Goal: Task Accomplishment & Management: Use online tool/utility

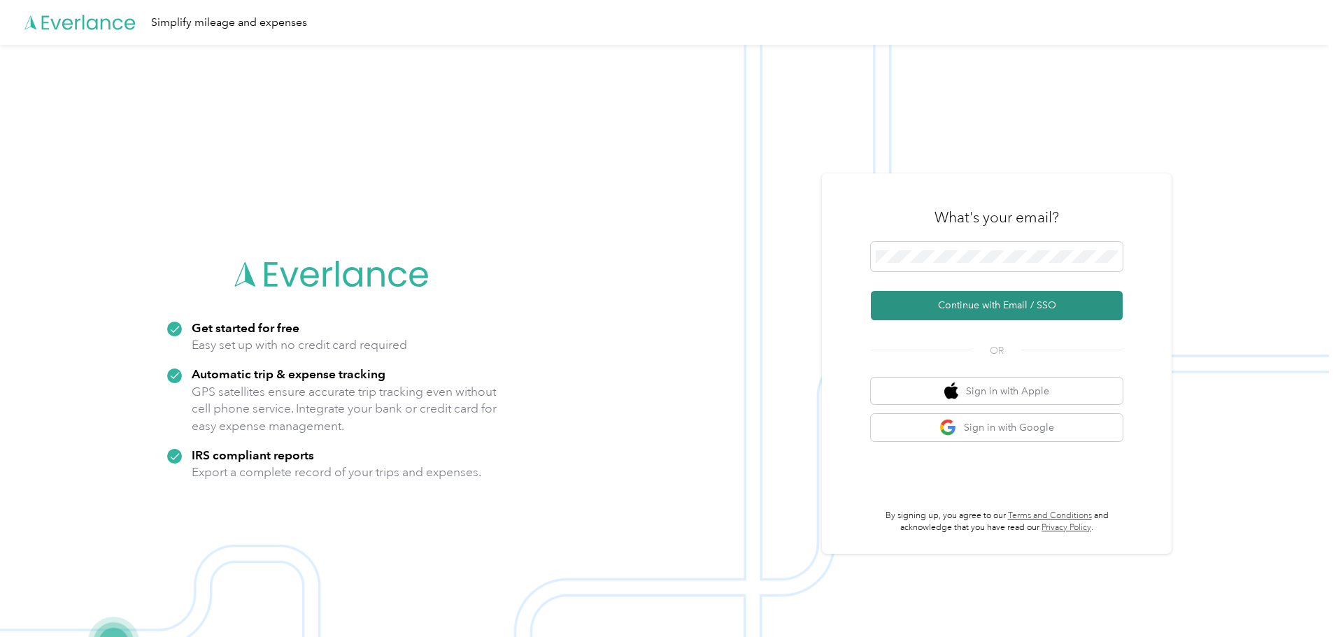
click at [995, 307] on button "Continue with Email / SSO" at bounding box center [997, 305] width 252 height 29
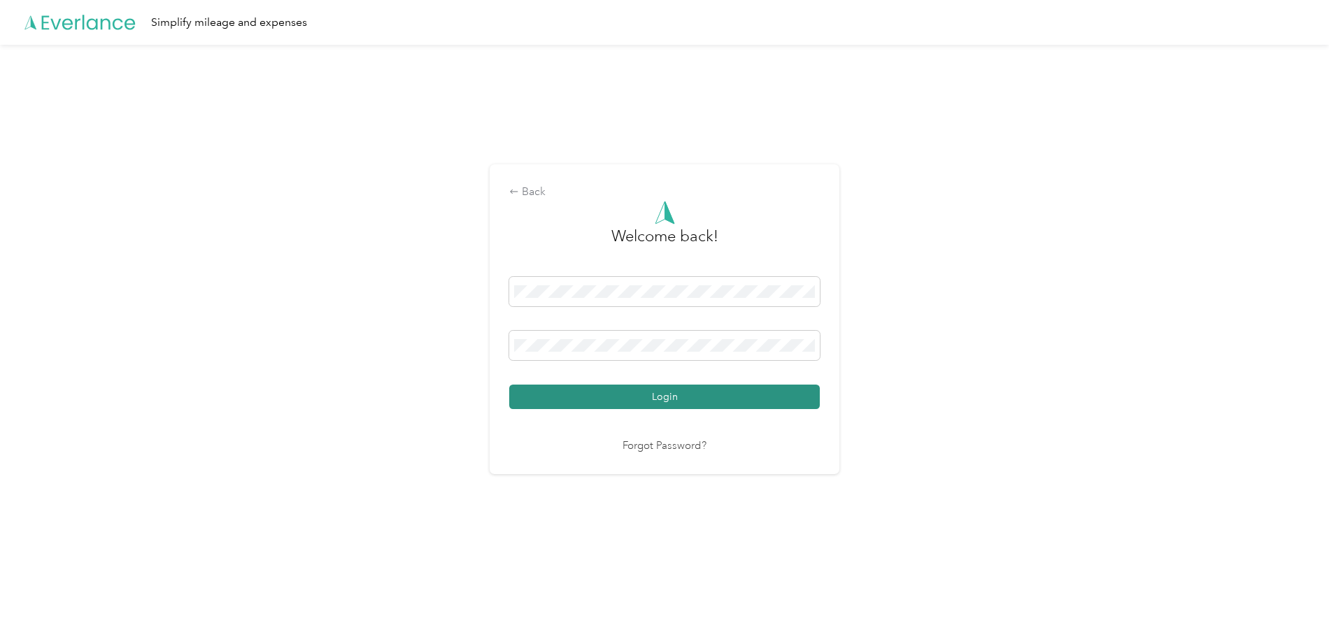
click at [642, 396] on button "Login" at bounding box center [664, 397] width 311 height 24
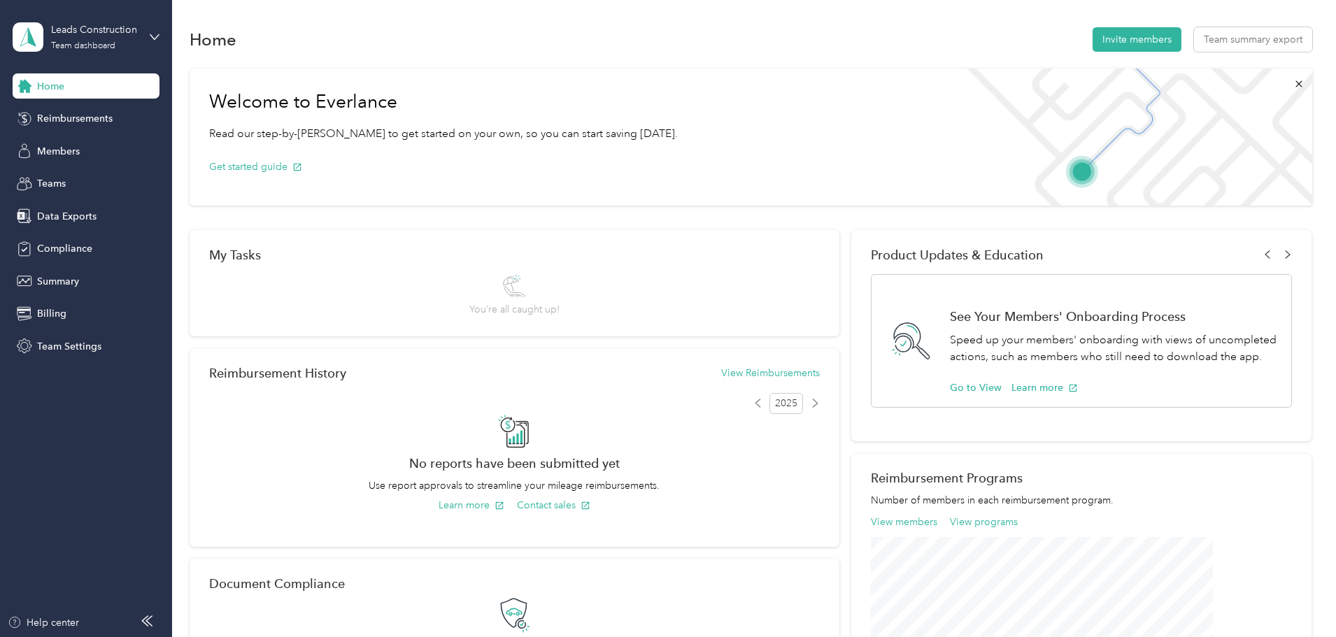
click at [148, 38] on div "Leads Construction Team dashboard" at bounding box center [86, 37] width 147 height 49
click at [111, 121] on div "Team dashboard" at bounding box center [159, 114] width 275 height 24
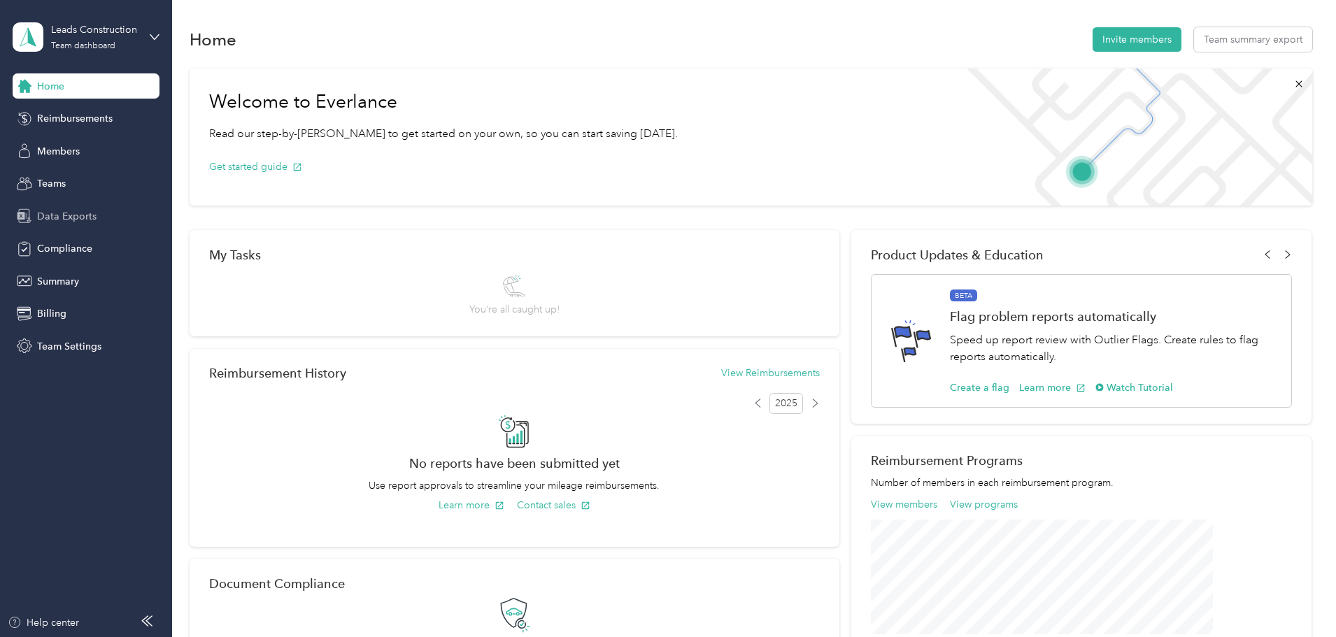
click at [78, 216] on span "Data Exports" at bounding box center [66, 216] width 59 height 15
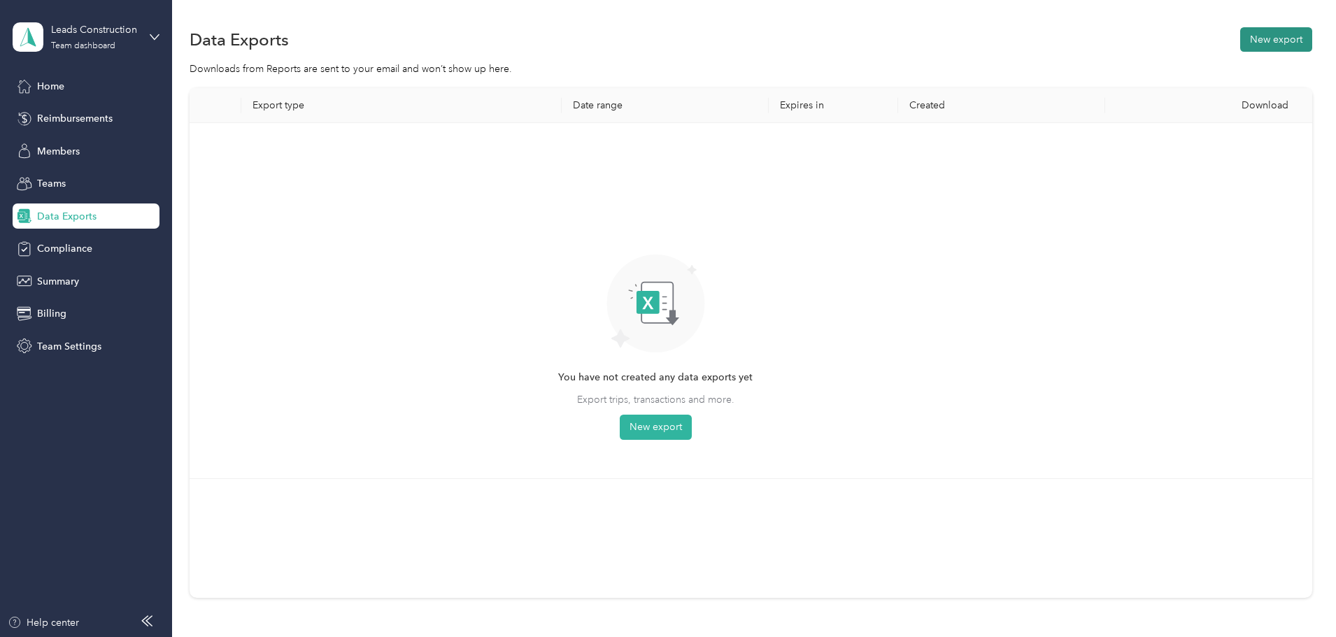
click at [1240, 44] on button "New export" at bounding box center [1276, 39] width 72 height 24
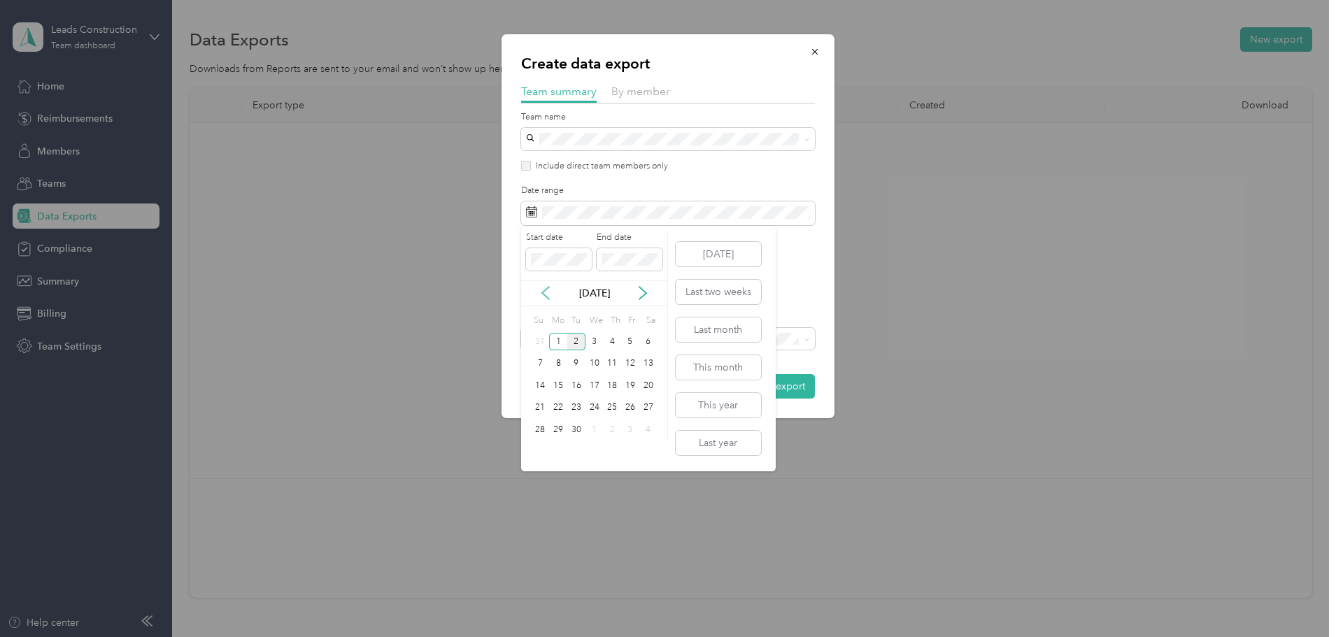
click at [546, 292] on icon at bounding box center [546, 293] width 14 height 14
click at [628, 340] on div "1" at bounding box center [630, 341] width 18 height 17
click at [541, 450] on div "31" at bounding box center [541, 452] width 18 height 17
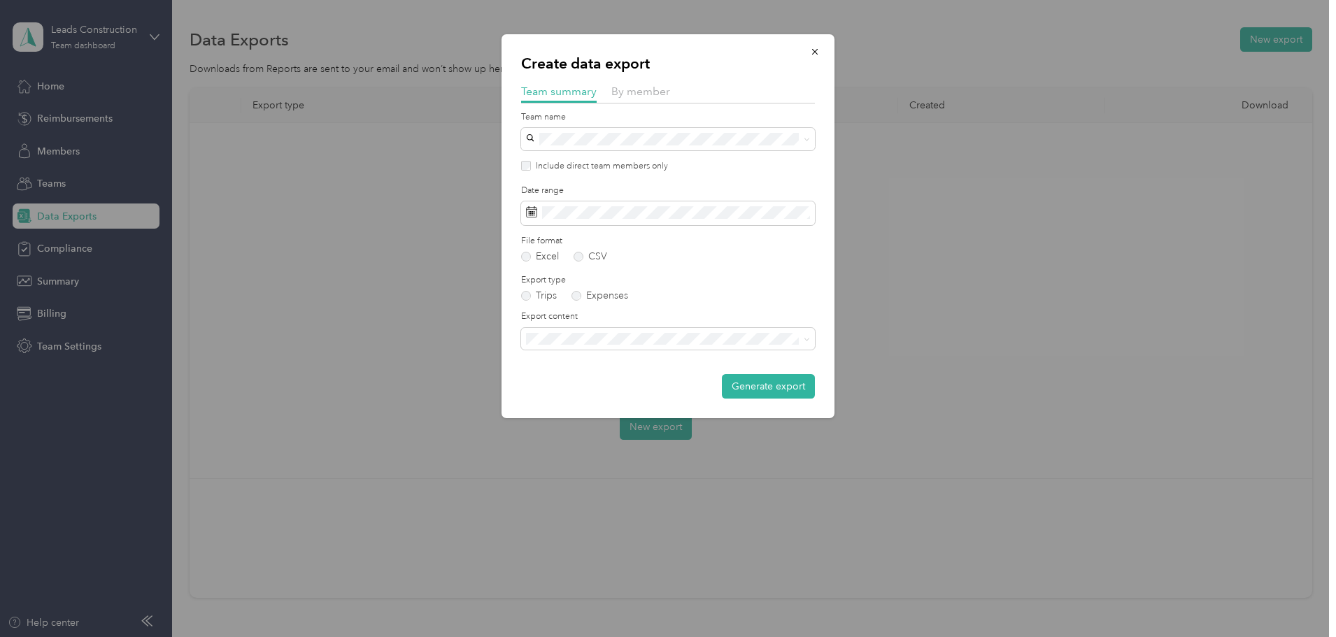
click at [816, 341] on div "Create data export Team summary By member Team name Include direct team members…" at bounding box center [668, 226] width 333 height 384
click at [804, 342] on icon at bounding box center [807, 340] width 6 height 6
click at [616, 384] on span "Summary and full trips list" at bounding box center [587, 388] width 112 height 12
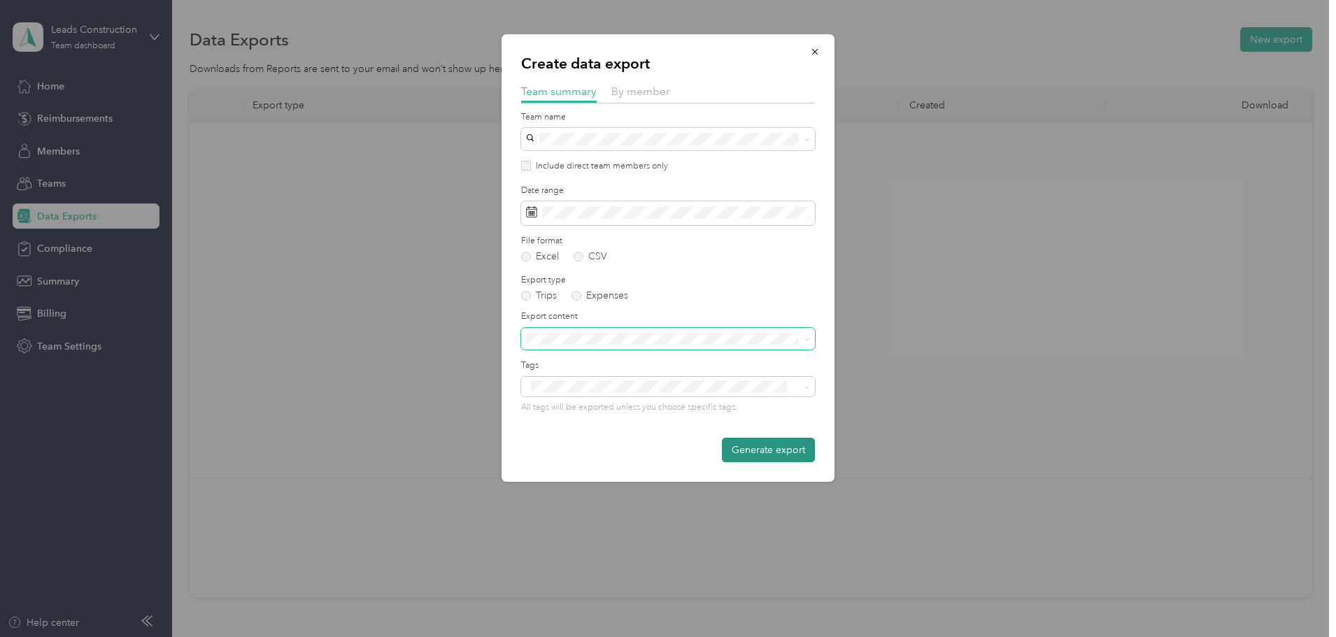
click at [777, 453] on button "Generate export" at bounding box center [768, 450] width 93 height 24
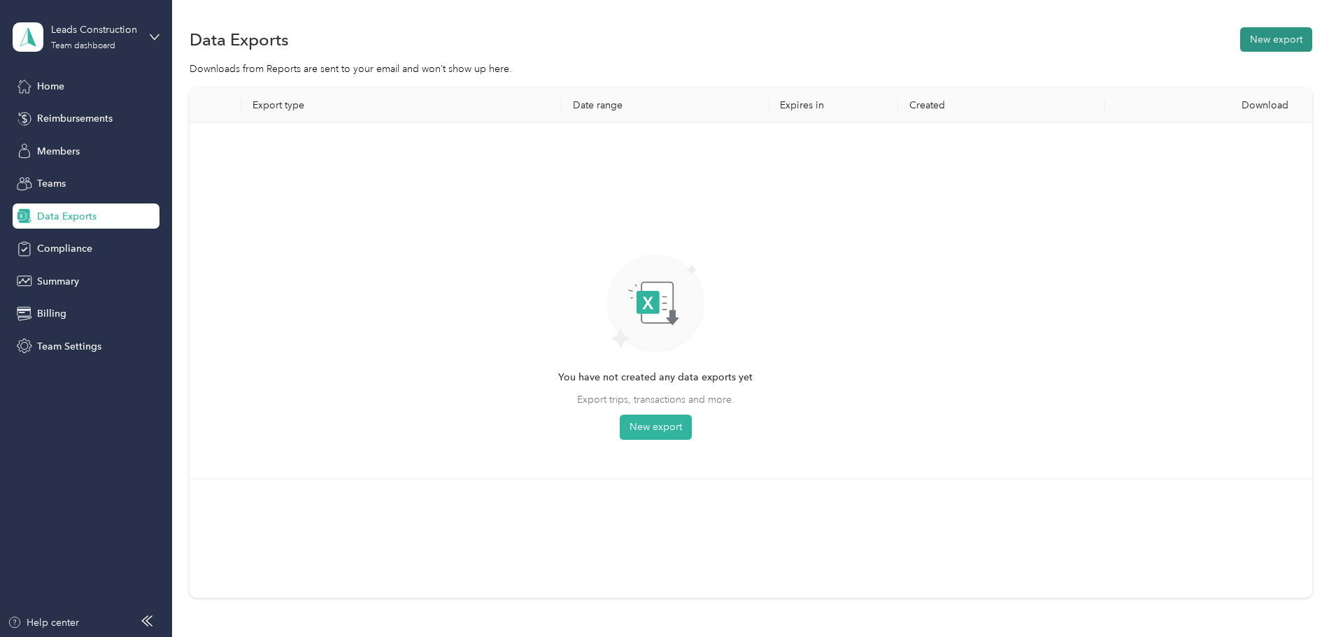
click at [1240, 46] on button "New export" at bounding box center [1276, 39] width 72 height 24
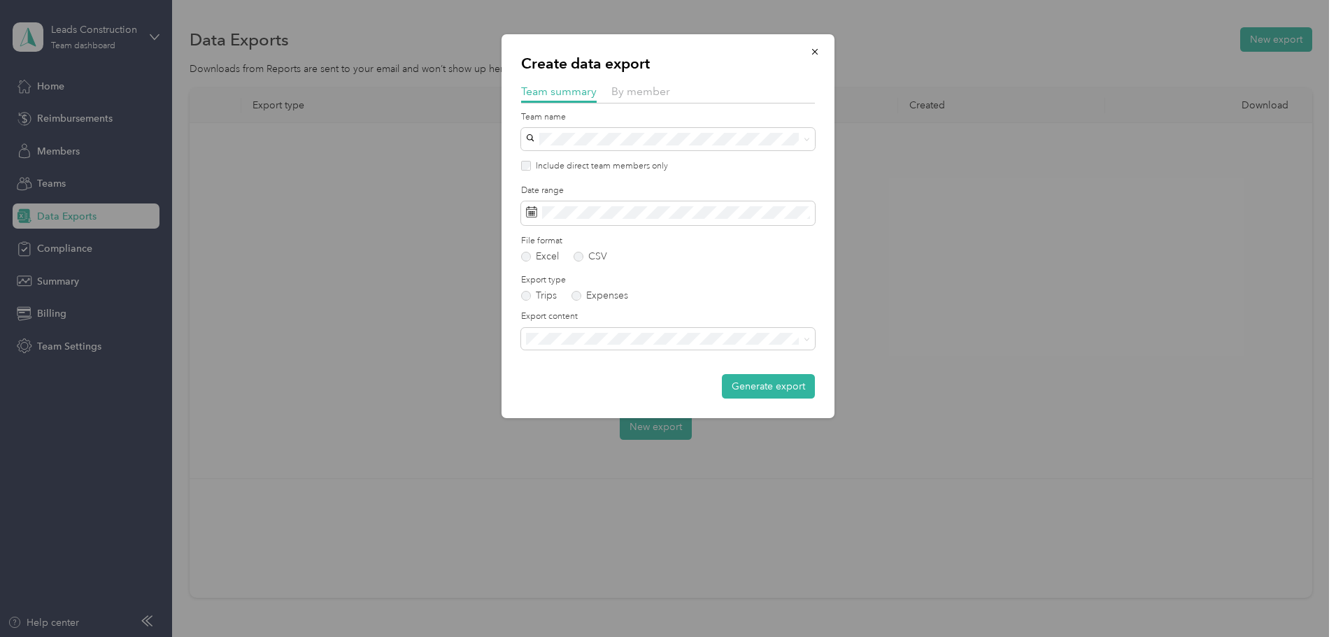
click at [872, 222] on div "Create data export Team summary By member Team name Include direct team members…" at bounding box center [834, 228] width 333 height 388
click at [1025, 141] on div at bounding box center [668, 318] width 1336 height 637
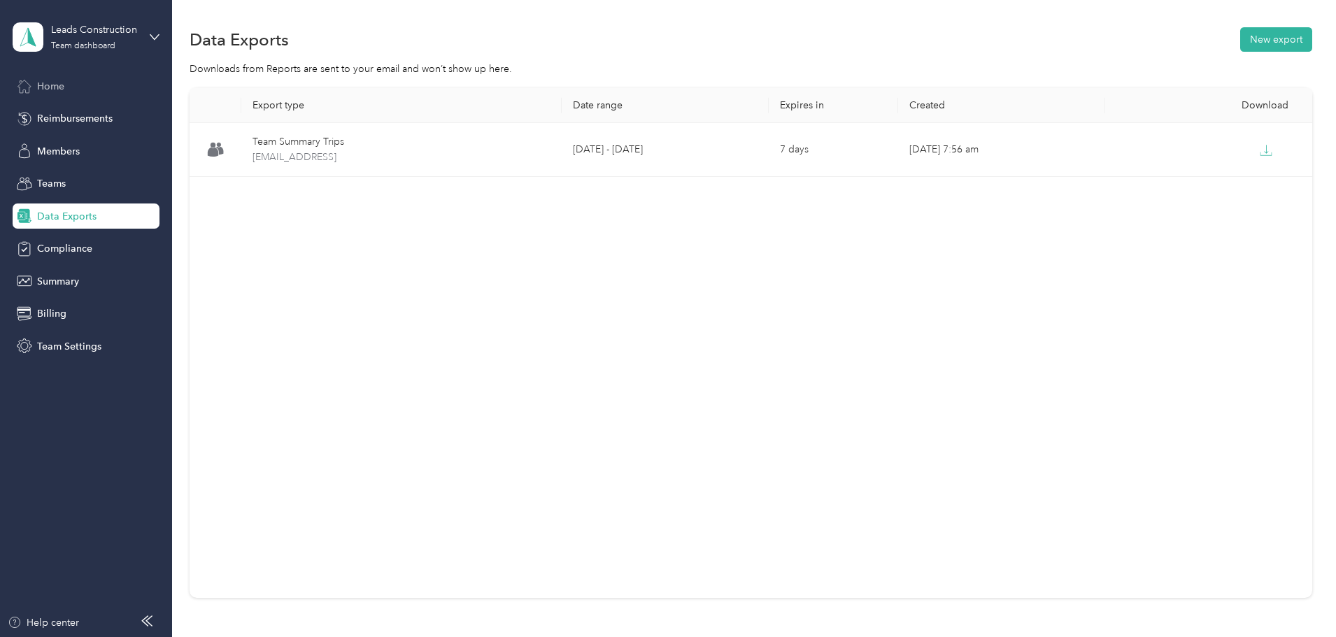
click at [72, 92] on div "Home" at bounding box center [86, 85] width 147 height 25
